Goal: Information Seeking & Learning: Learn about a topic

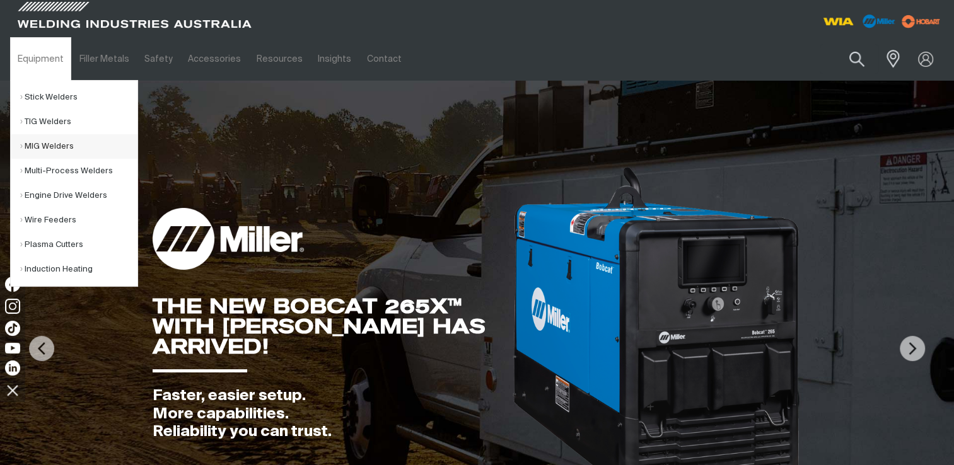
click at [43, 145] on link "MIG Welders" at bounding box center [78, 146] width 117 height 25
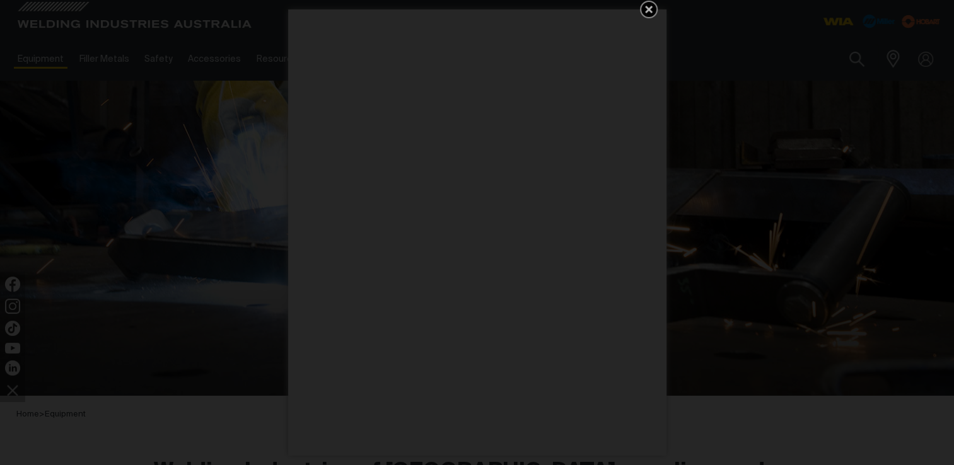
click at [650, 9] on icon "Get 5 WIA Welding Guides Free!" at bounding box center [648, 9] width 15 height 15
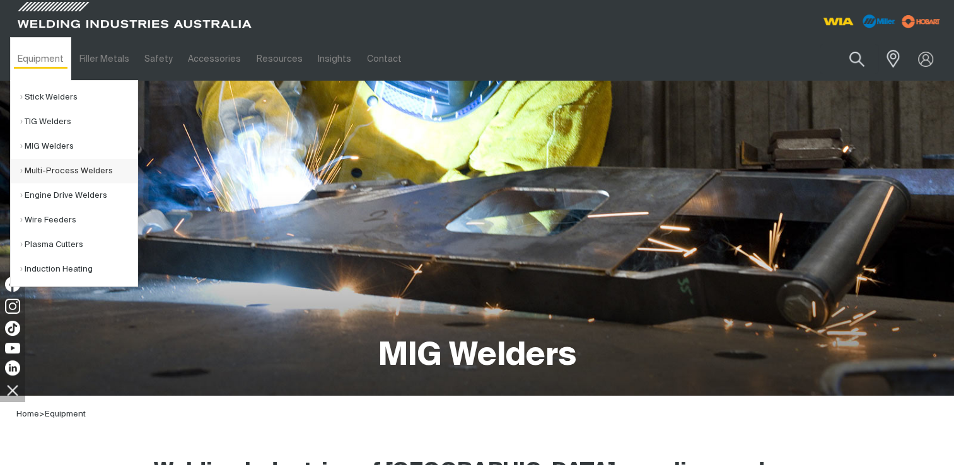
click at [40, 175] on link "Multi-Process Welders" at bounding box center [78, 171] width 117 height 25
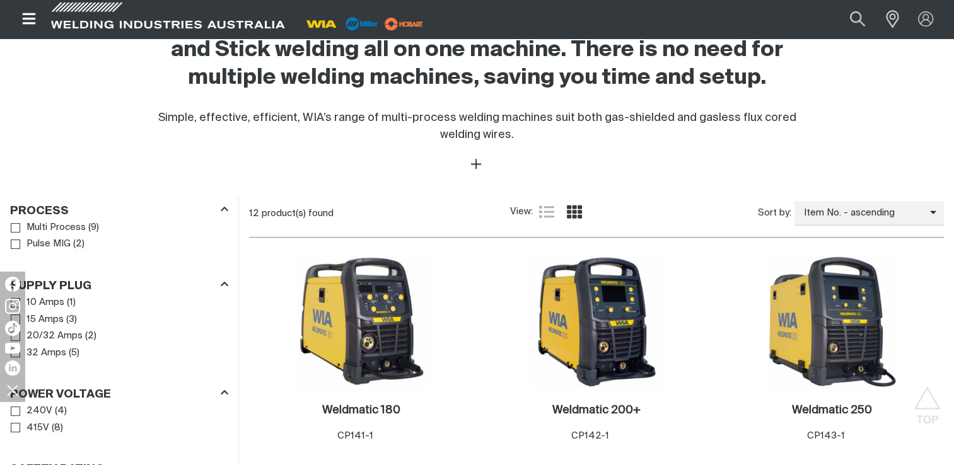
scroll to position [568, 0]
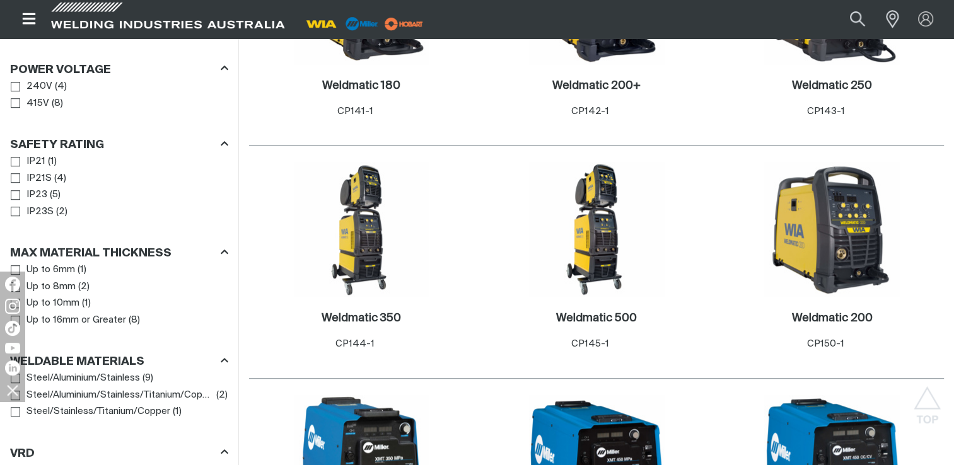
scroll to position [757, 0]
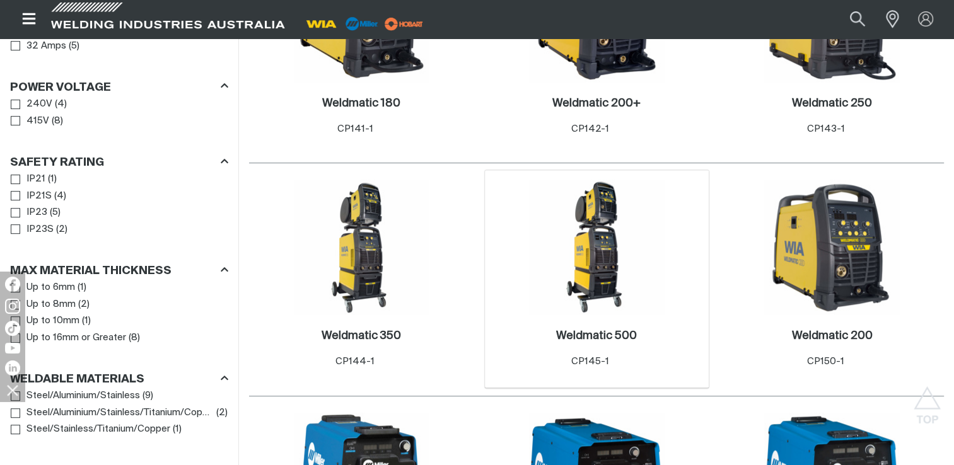
click at [600, 266] on img at bounding box center [596, 247] width 135 height 135
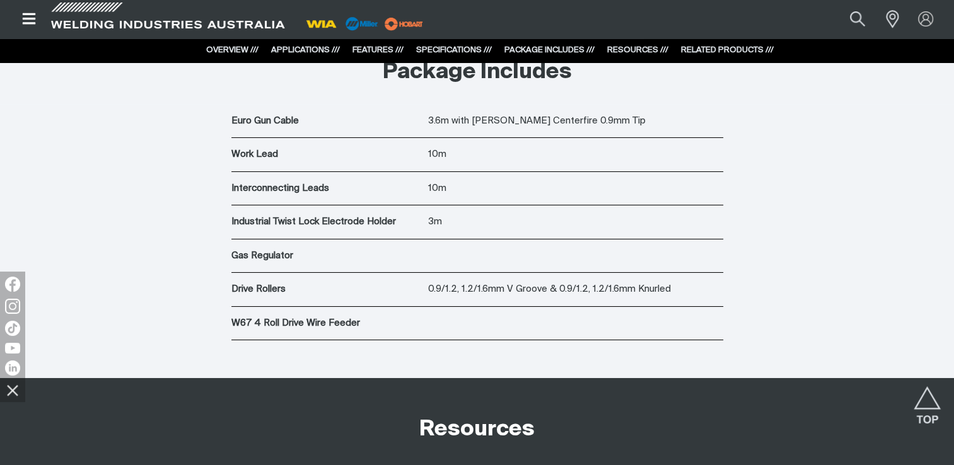
scroll to position [4603, 0]
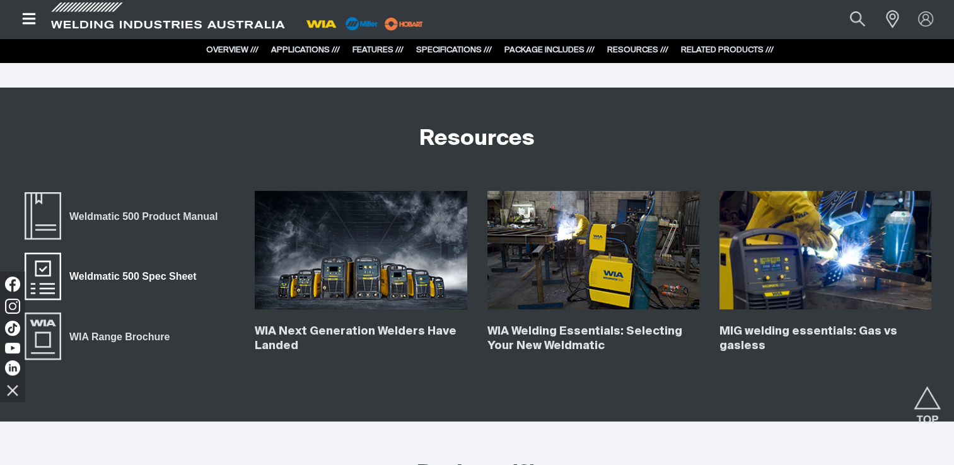
click at [107, 274] on span "Weldmatic 500 Spec Sheet" at bounding box center [132, 277] width 143 height 16
click at [153, 337] on span "WIA Range Brochure" at bounding box center [119, 337] width 117 height 16
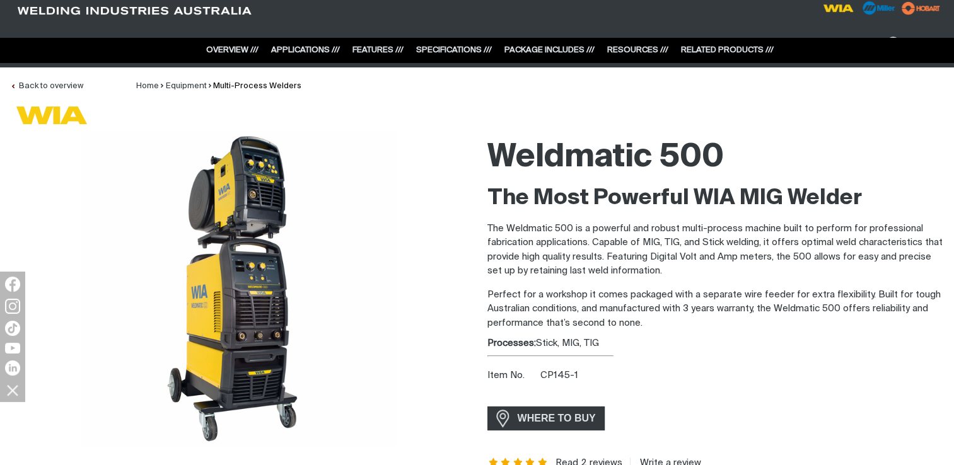
scroll to position [0, 0]
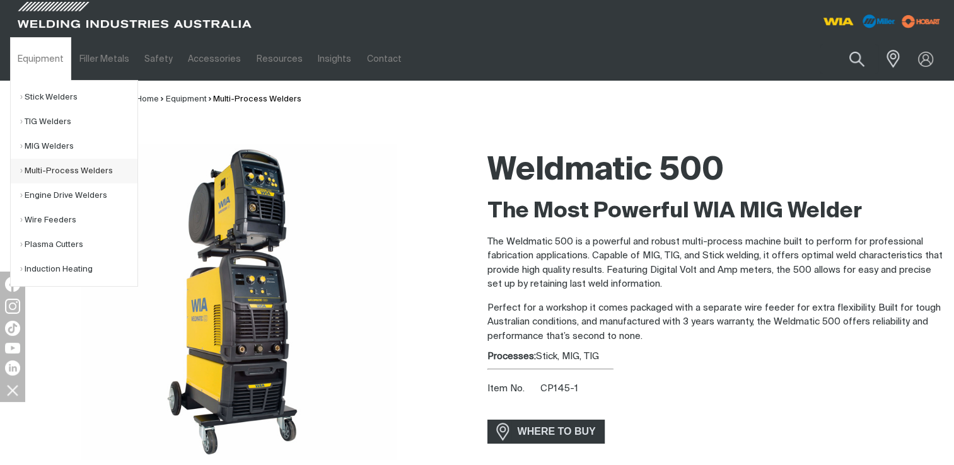
click at [32, 174] on link "Multi-Process Welders" at bounding box center [78, 171] width 117 height 25
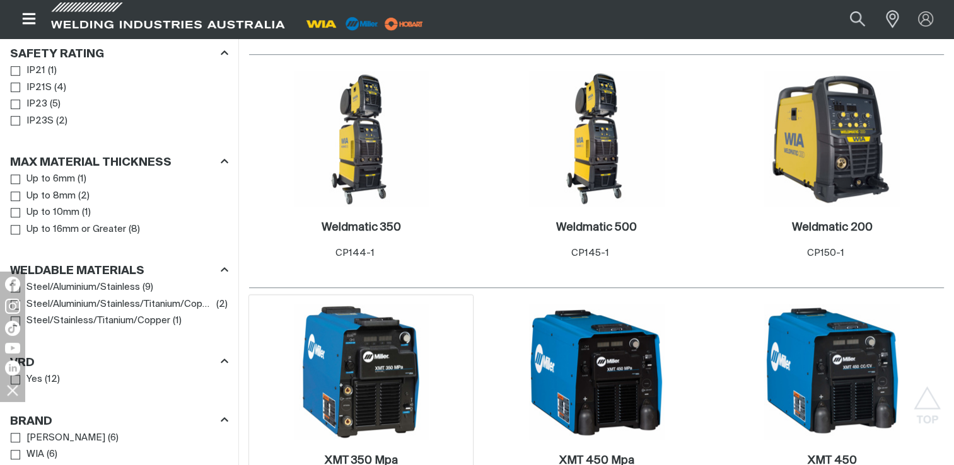
scroll to position [797, 0]
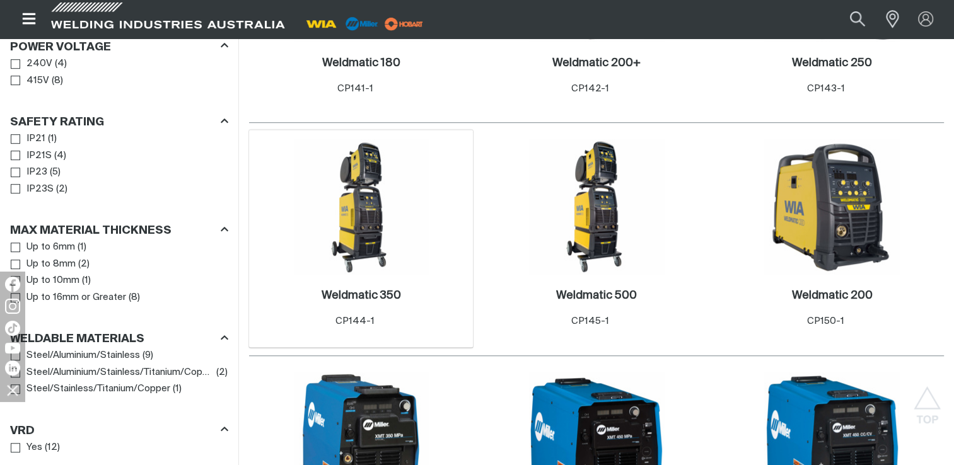
click at [363, 211] on img at bounding box center [361, 206] width 135 height 135
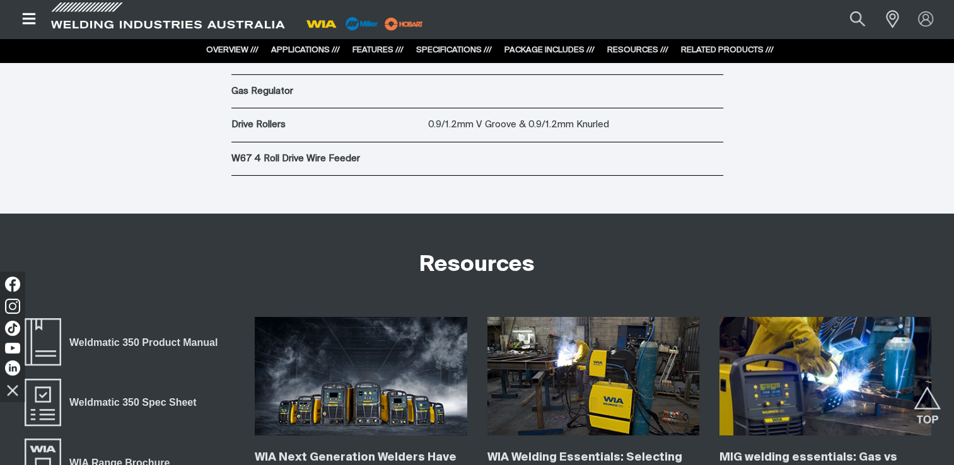
scroll to position [4603, 0]
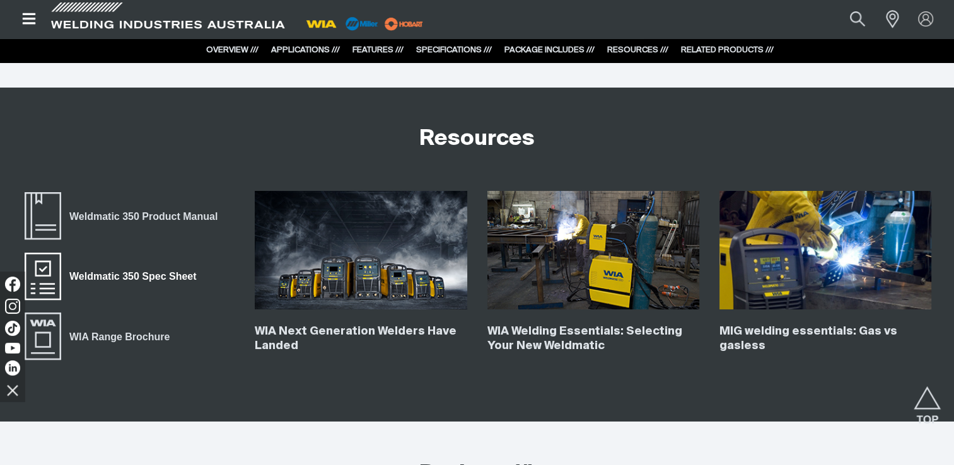
click at [135, 277] on span "Weldmatic 350 Spec Sheet" at bounding box center [132, 277] width 143 height 16
